Goal: Check status: Check status

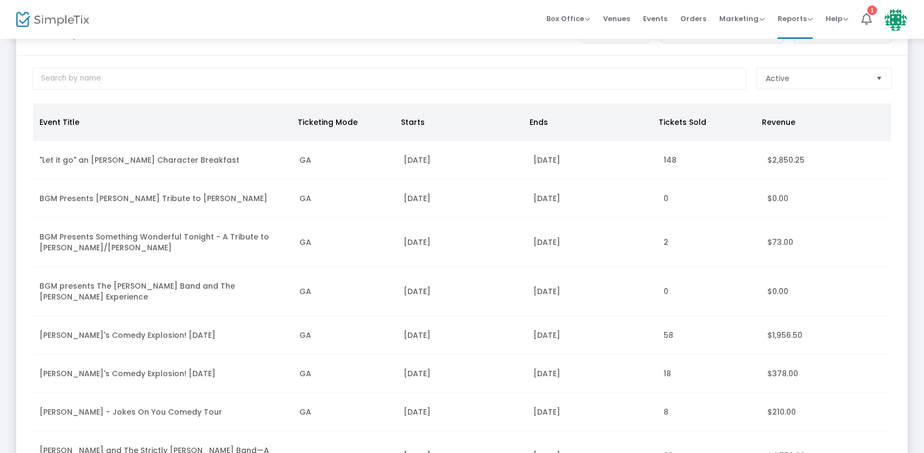
scroll to position [42, 0]
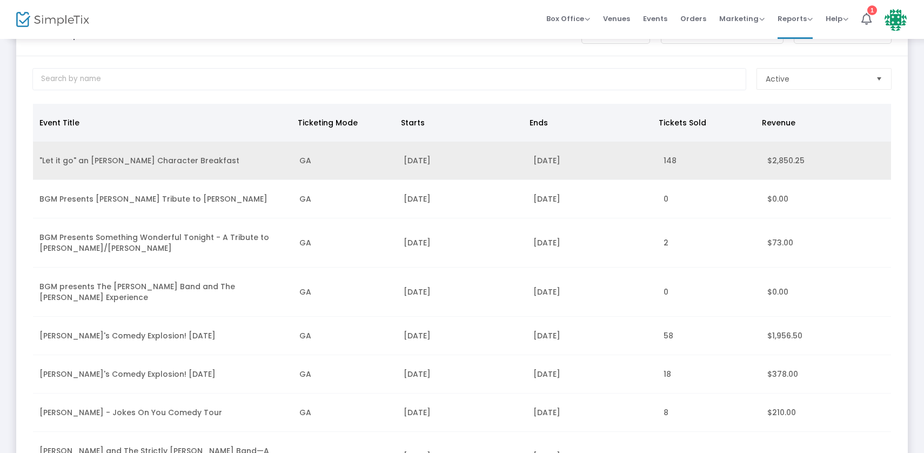
click at [445, 175] on td "[DATE]" at bounding box center [462, 161] width 130 height 38
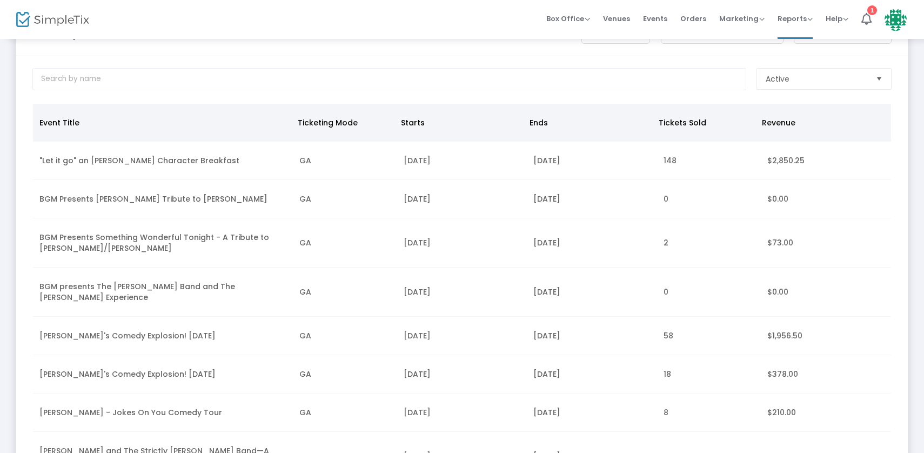
scroll to position [0, 0]
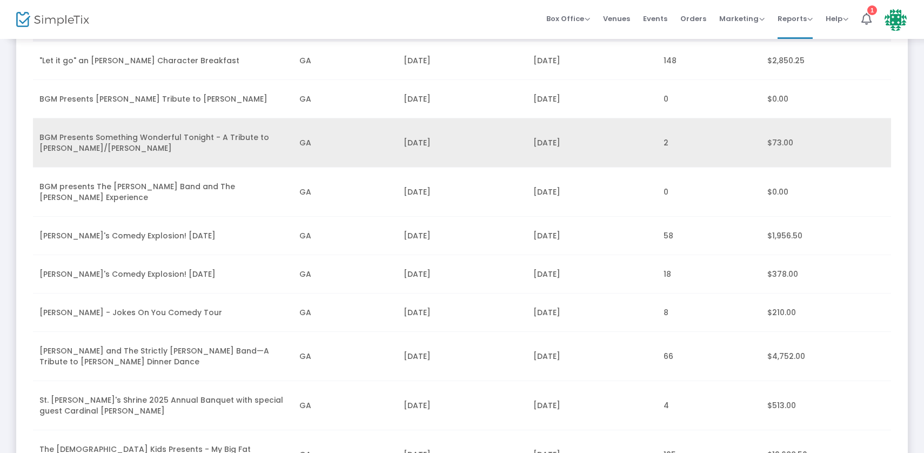
scroll to position [148, 0]
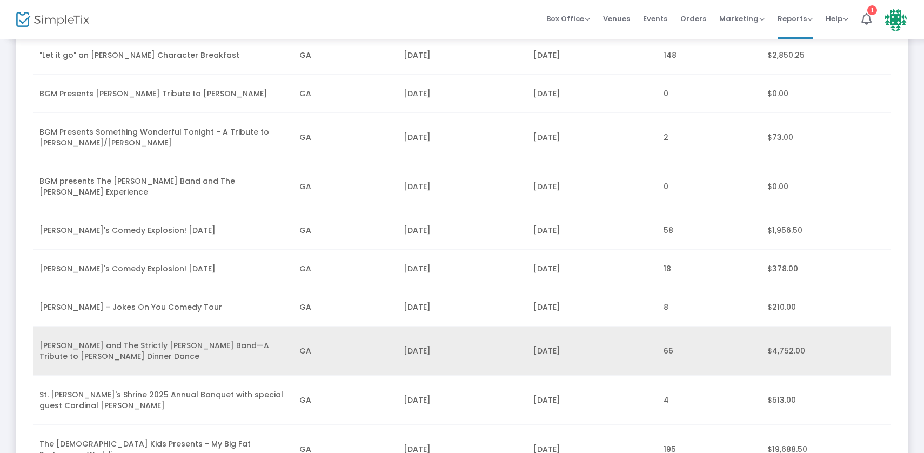
click at [199, 351] on td "[PERSON_NAME] and The Strictly [PERSON_NAME] Band—A Tribute to [PERSON_NAME] Di…" at bounding box center [163, 350] width 260 height 49
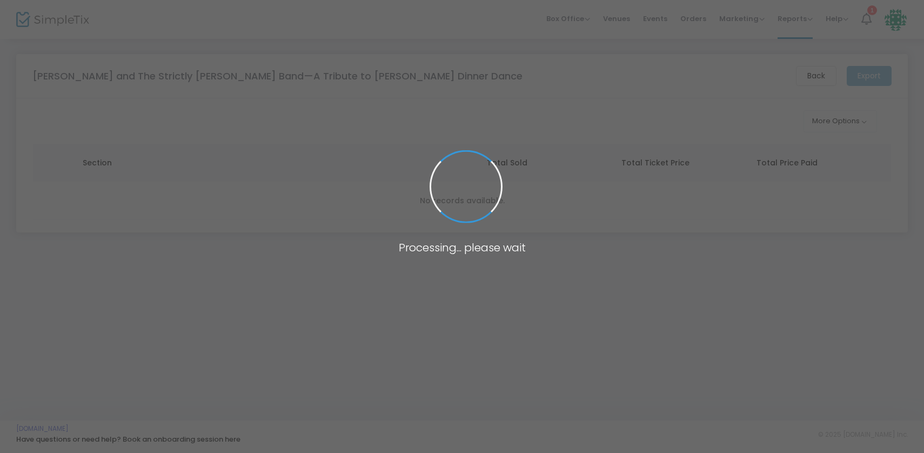
scroll to position [0, 0]
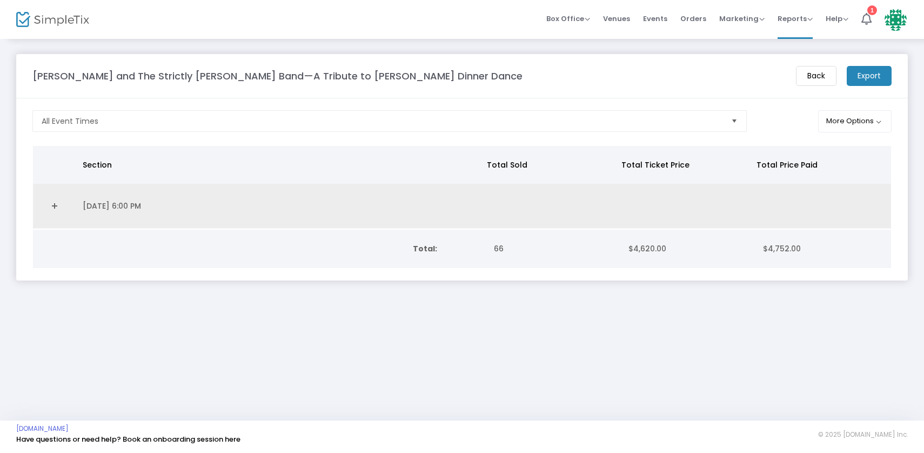
click at [134, 209] on td "8/30/2025 6:00 PM" at bounding box center [279, 206] width 407 height 45
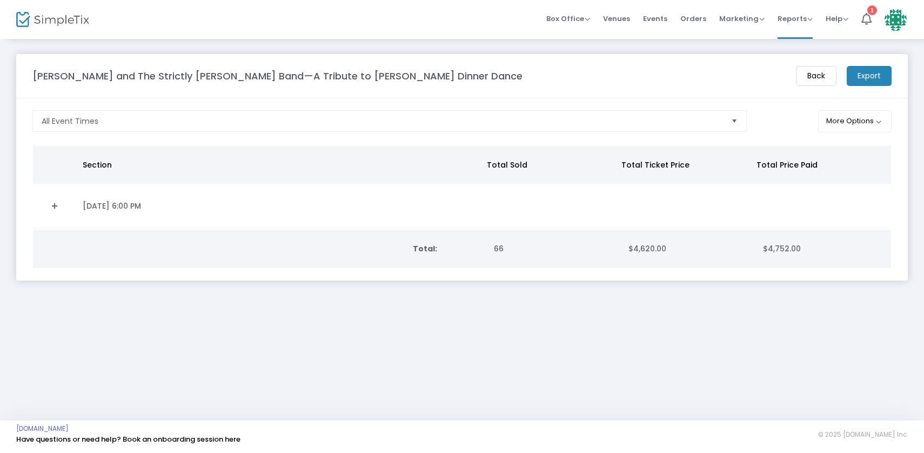
click at [61, 205] on link "Expand Details" at bounding box center [54, 205] width 30 height 17
